Goal: Task Accomplishment & Management: Use online tool/utility

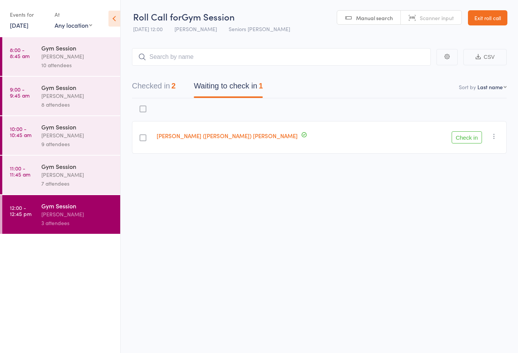
click at [493, 14] on link "Exit roll call" at bounding box center [487, 17] width 39 height 15
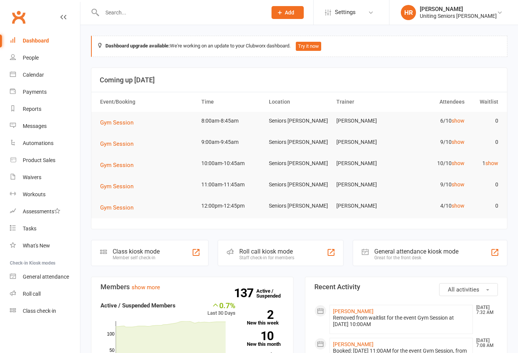
click at [463, 115] on td "6/10 show" at bounding box center [435, 121] width 68 height 18
click at [458, 143] on link "show" at bounding box center [458, 142] width 13 height 6
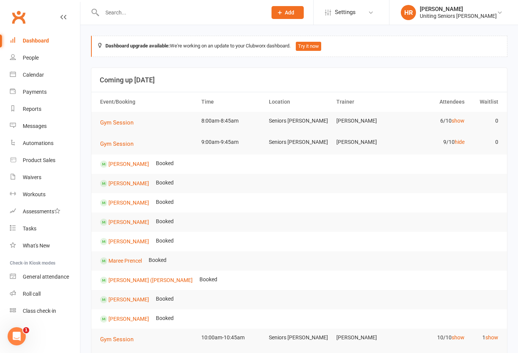
click at [462, 143] on link "hide" at bounding box center [460, 142] width 10 height 6
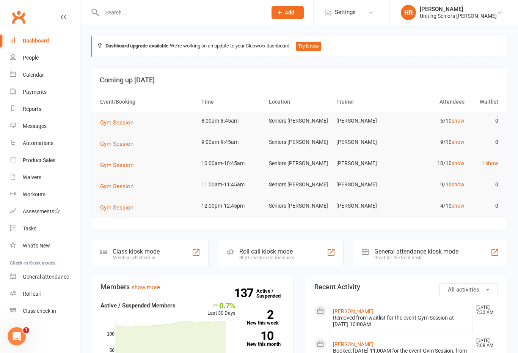
click at [462, 118] on link "show" at bounding box center [458, 121] width 13 height 6
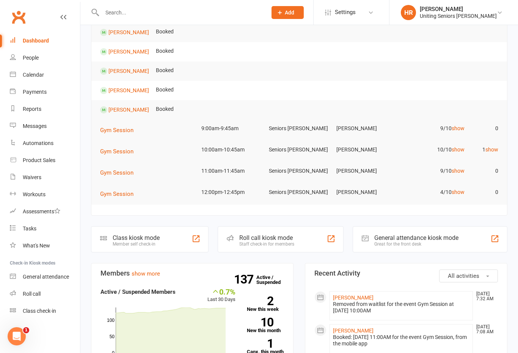
scroll to position [131, 0]
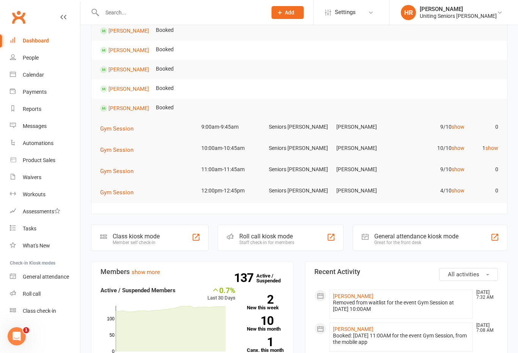
click at [287, 240] on div "Staff check-in for members" at bounding box center [266, 242] width 55 height 5
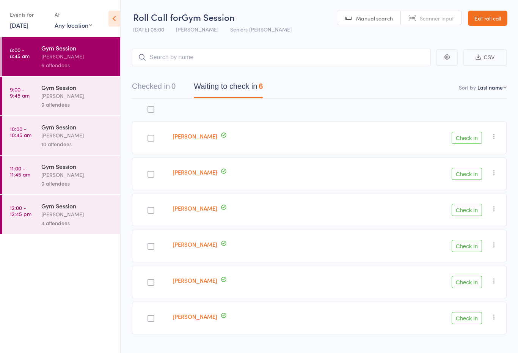
click at [479, 207] on button "Check in" at bounding box center [467, 210] width 30 height 12
click at [467, 211] on button "Check in" at bounding box center [467, 210] width 30 height 12
click at [157, 210] on div at bounding box center [151, 209] width 38 height 33
click at [154, 212] on div at bounding box center [151, 210] width 7 height 7
click at [149, 208] on input "checkbox" at bounding box center [149, 208] width 0 height 0
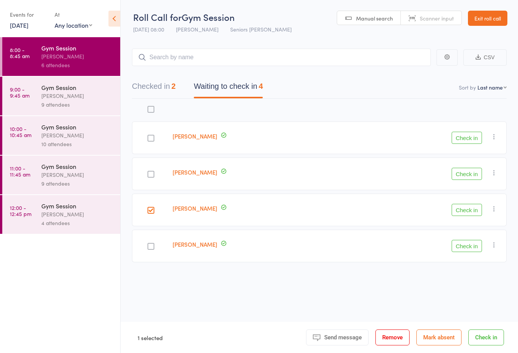
click at [472, 207] on button "Check in" at bounding box center [467, 210] width 30 height 12
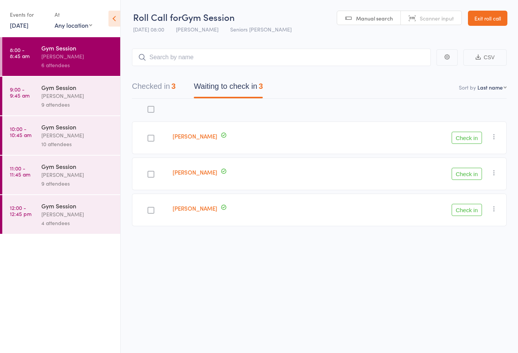
click at [156, 170] on div at bounding box center [151, 173] width 38 height 33
click at [151, 175] on div at bounding box center [151, 174] width 7 height 7
click at [149, 172] on input "checkbox" at bounding box center [149, 172] width 0 height 0
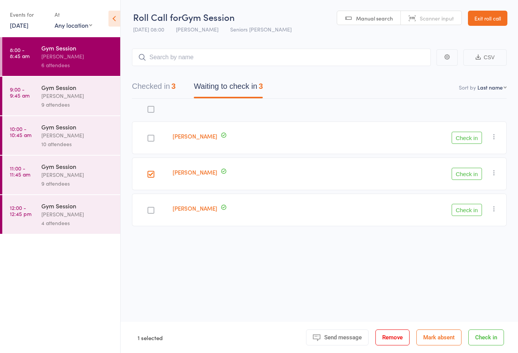
click at [470, 176] on button "Check in" at bounding box center [467, 174] width 30 height 12
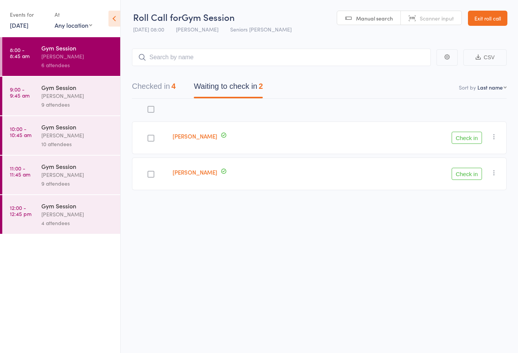
click at [154, 140] on div at bounding box center [151, 138] width 7 height 7
click at [149, 136] on input "checkbox" at bounding box center [149, 136] width 0 height 0
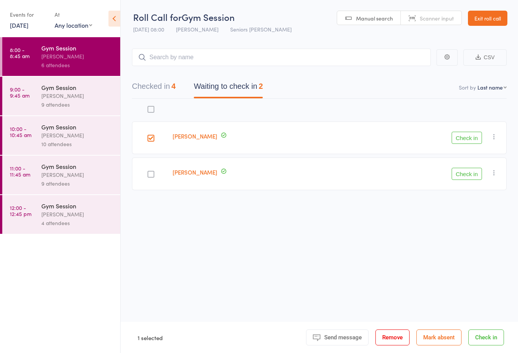
click at [470, 140] on button "Check in" at bounding box center [467, 138] width 30 height 12
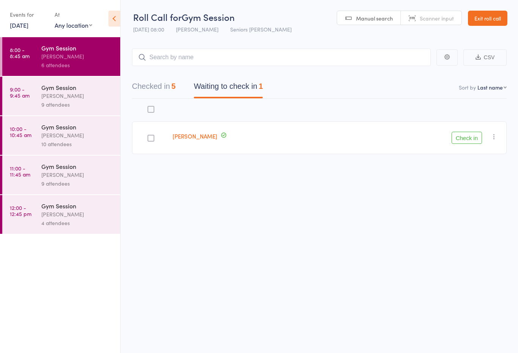
click at [72, 97] on div "[PERSON_NAME]" at bounding box center [77, 95] width 72 height 9
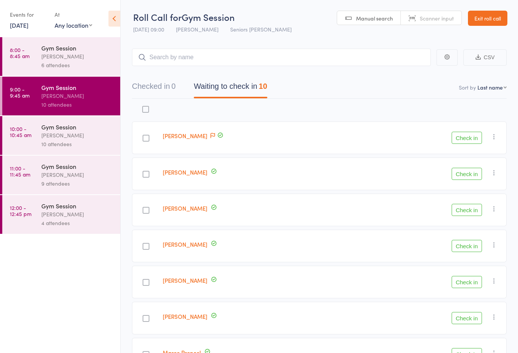
click at [470, 141] on button "Check in" at bounding box center [467, 138] width 30 height 12
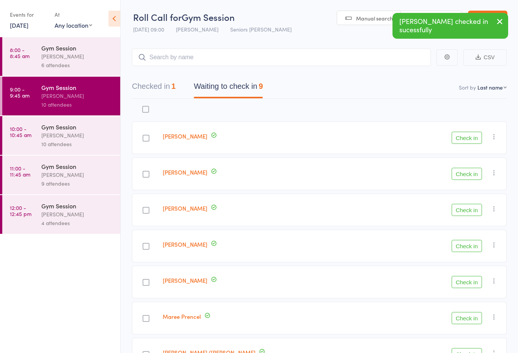
click at [465, 143] on button "Check in" at bounding box center [467, 138] width 30 height 12
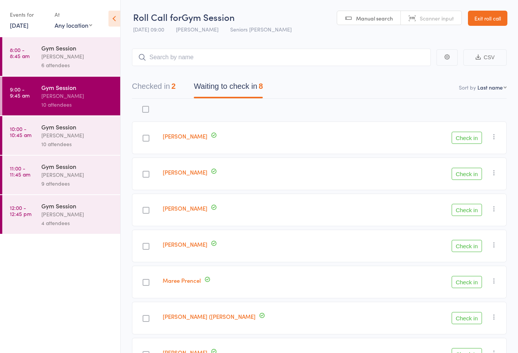
click at [79, 57] on div "[PERSON_NAME]" at bounding box center [77, 56] width 72 height 9
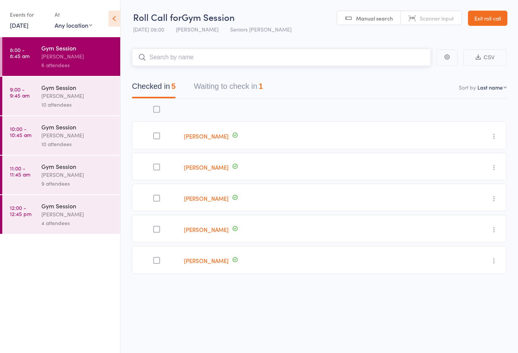
click at [235, 88] on button "Waiting to check in 1" at bounding box center [228, 88] width 69 height 20
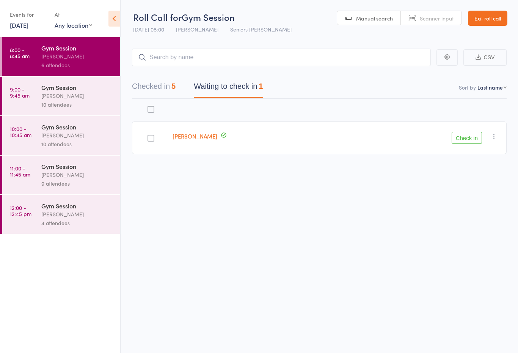
click at [473, 141] on button "Check in" at bounding box center [467, 138] width 30 height 12
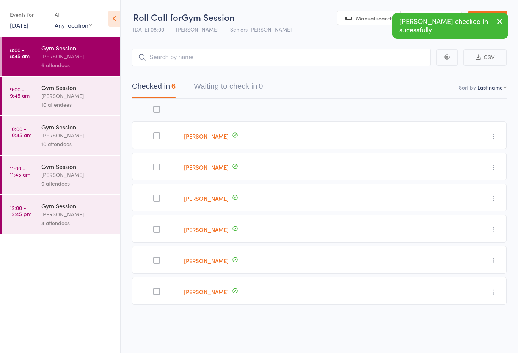
click at [72, 104] on div "10 attendees" at bounding box center [77, 104] width 72 height 9
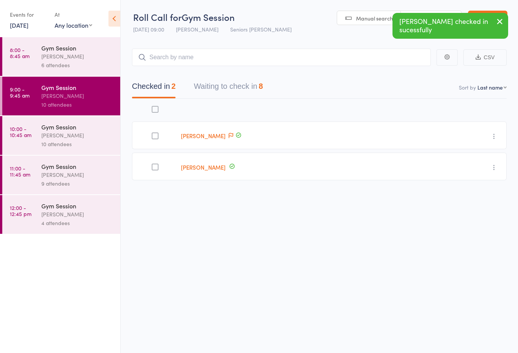
click at [244, 91] on button "Waiting to check in 8" at bounding box center [228, 88] width 69 height 20
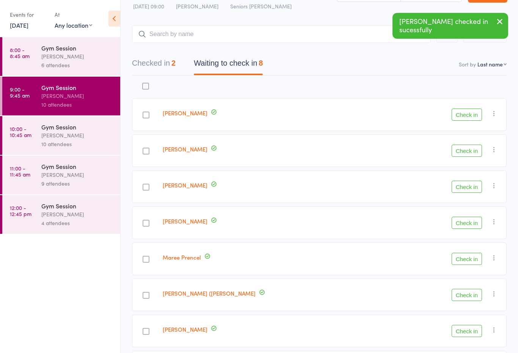
scroll to position [24, 0]
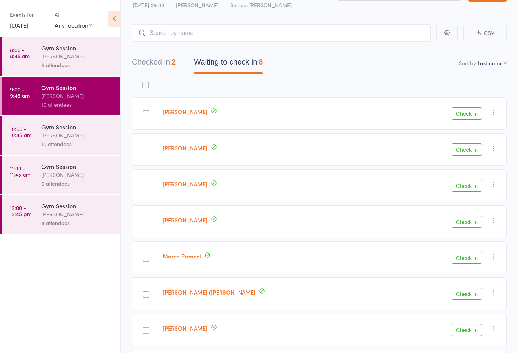
click at [465, 183] on button "Check in" at bounding box center [467, 185] width 30 height 12
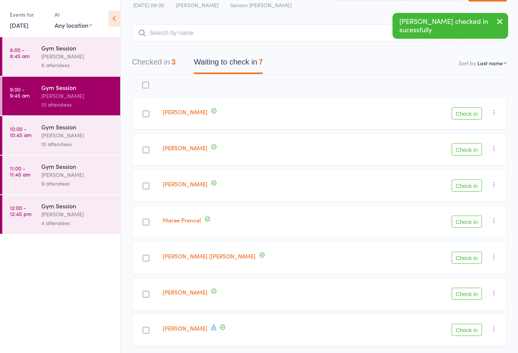
click at [463, 151] on button "Check in" at bounding box center [467, 149] width 30 height 12
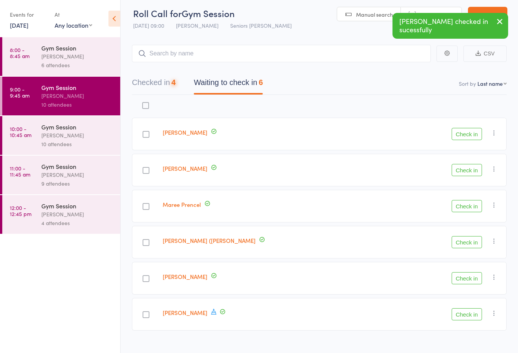
click at [464, 211] on button "Check in" at bounding box center [467, 206] width 30 height 12
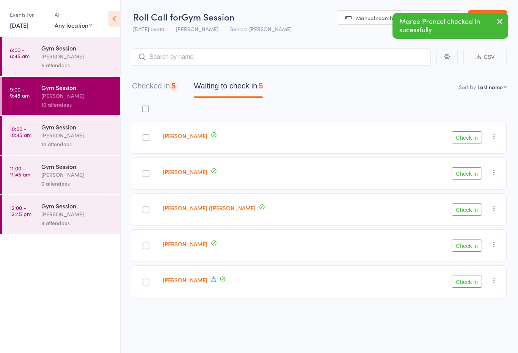
scroll to position [5, 0]
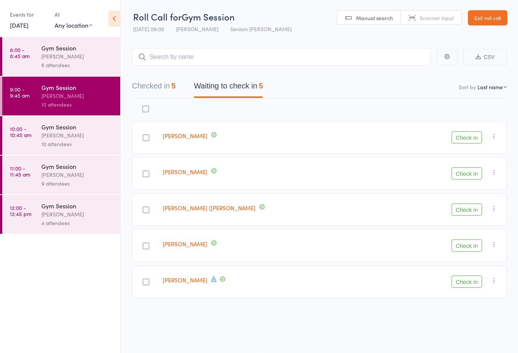
click at [99, 69] on div "6 attendees" at bounding box center [77, 65] width 72 height 9
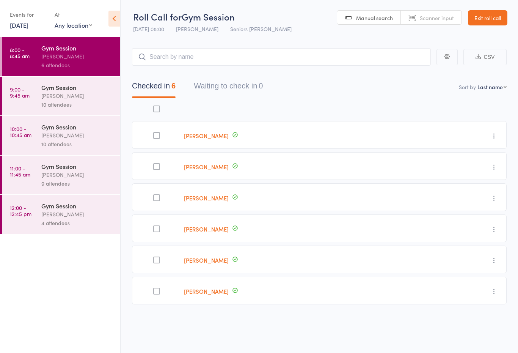
click at [89, 99] on div "[PERSON_NAME]" at bounding box center [77, 95] width 72 height 9
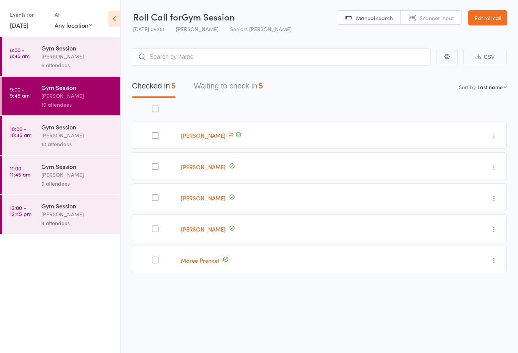
click at [87, 72] on div "Gym Session [PERSON_NAME] 6 attendees" at bounding box center [80, 56] width 79 height 39
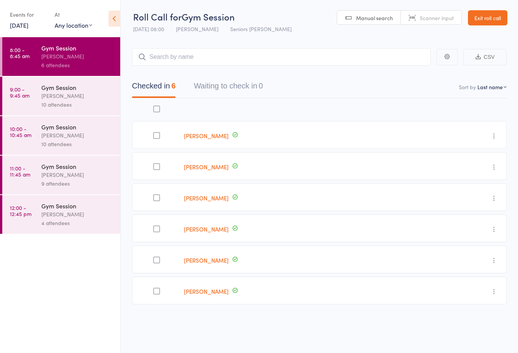
click at [99, 96] on div "[PERSON_NAME]" at bounding box center [77, 95] width 72 height 9
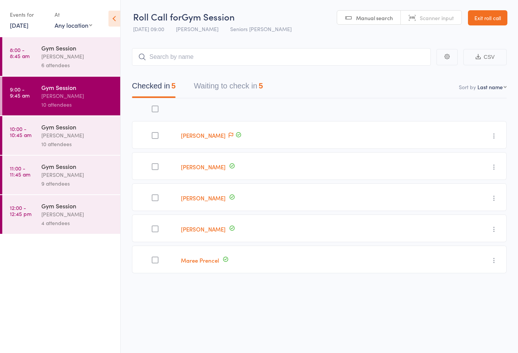
click at [247, 93] on button "Waiting to check in 5" at bounding box center [228, 88] width 69 height 20
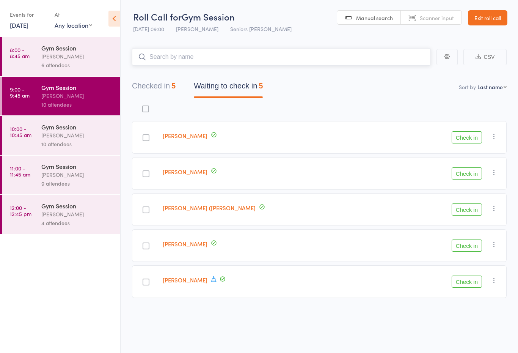
click at [259, 87] on button "Waiting to check in 5" at bounding box center [228, 88] width 69 height 20
click at [219, 85] on button "Waiting to check in 5" at bounding box center [228, 88] width 69 height 20
click at [267, 72] on div "Checked in 5 Waiting to check in 5" at bounding box center [319, 82] width 375 height 33
click at [249, 81] on button "Waiting to check in 5" at bounding box center [228, 88] width 69 height 20
click at [238, 85] on button "Waiting to check in 5" at bounding box center [228, 88] width 69 height 20
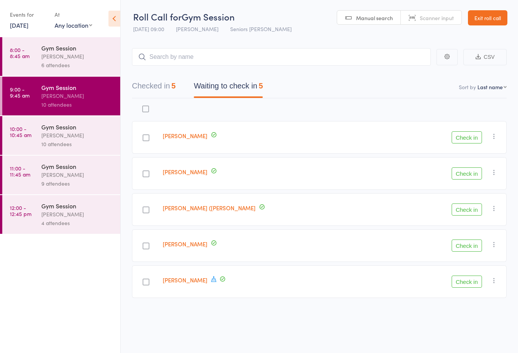
click at [234, 81] on button "Waiting to check in 5" at bounding box center [228, 88] width 69 height 20
click at [236, 83] on button "Waiting to check in 5" at bounding box center [228, 88] width 69 height 20
click at [261, 72] on div "Checked in 5 Waiting to check in 5" at bounding box center [319, 82] width 375 height 33
click at [263, 78] on button "Waiting to check in 5" at bounding box center [228, 88] width 69 height 20
click at [263, 80] on button "Waiting to check in 5" at bounding box center [228, 88] width 69 height 20
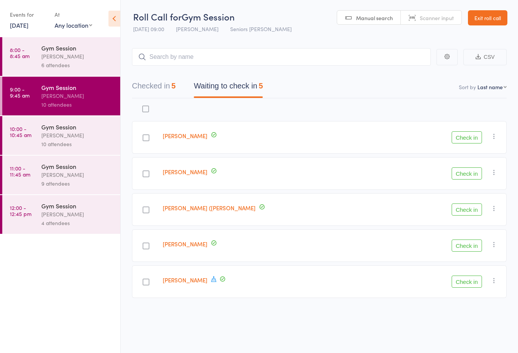
click at [242, 80] on button "Waiting to check in 5" at bounding box center [228, 88] width 69 height 20
click at [481, 248] on button "Check in" at bounding box center [467, 246] width 30 height 12
click at [161, 90] on button "Checked in 6" at bounding box center [154, 88] width 44 height 20
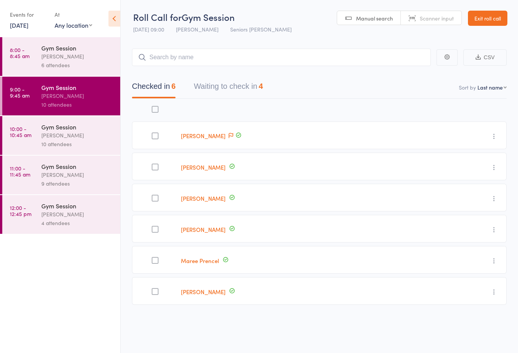
click at [232, 91] on button "Waiting to check in 4" at bounding box center [228, 88] width 69 height 20
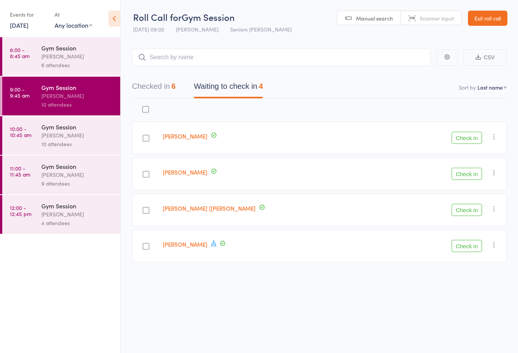
click at [464, 216] on button "Check in" at bounding box center [467, 210] width 30 height 12
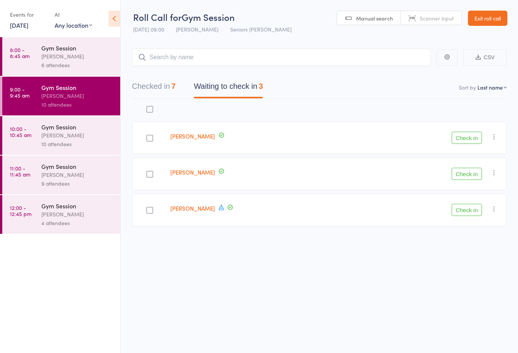
click at [465, 208] on button "Check in" at bounding box center [467, 210] width 30 height 12
click at [464, 172] on button "Check in" at bounding box center [467, 174] width 30 height 12
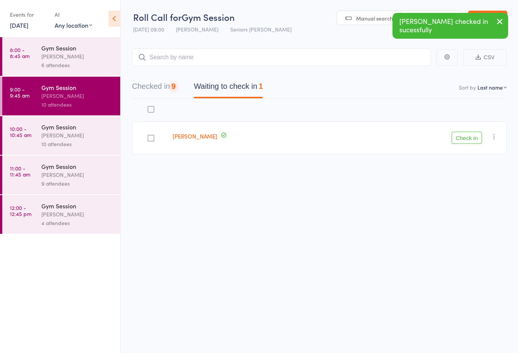
click at [465, 168] on div "edit [PERSON_NAME] Check in Check in Send message Add Note Add Task Add Flag Re…" at bounding box center [319, 143] width 375 height 89
